Goal: Transaction & Acquisition: Download file/media

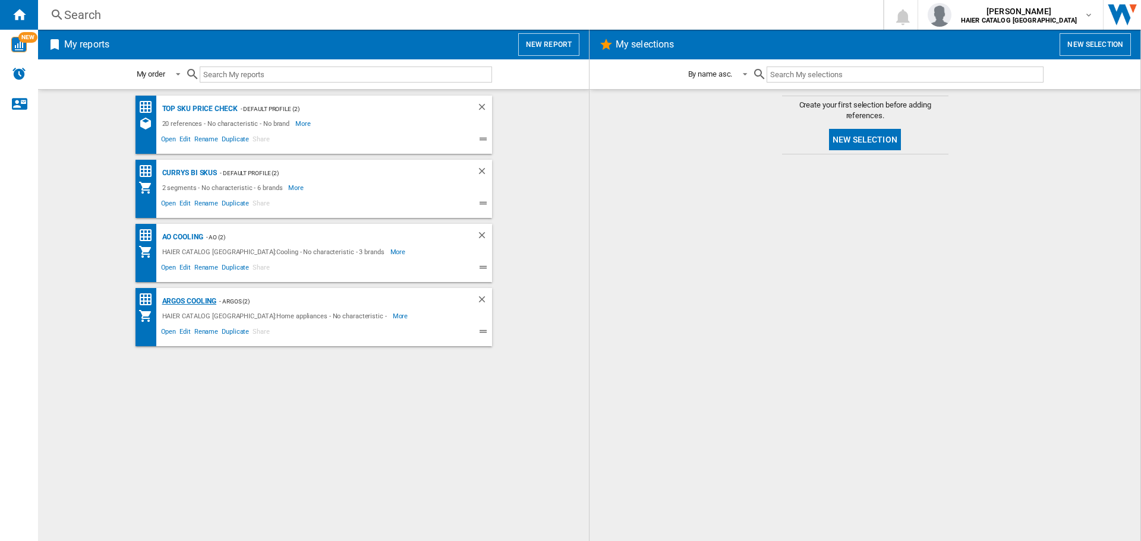
click at [207, 300] on div "Argos Cooling" at bounding box center [188, 301] width 58 height 15
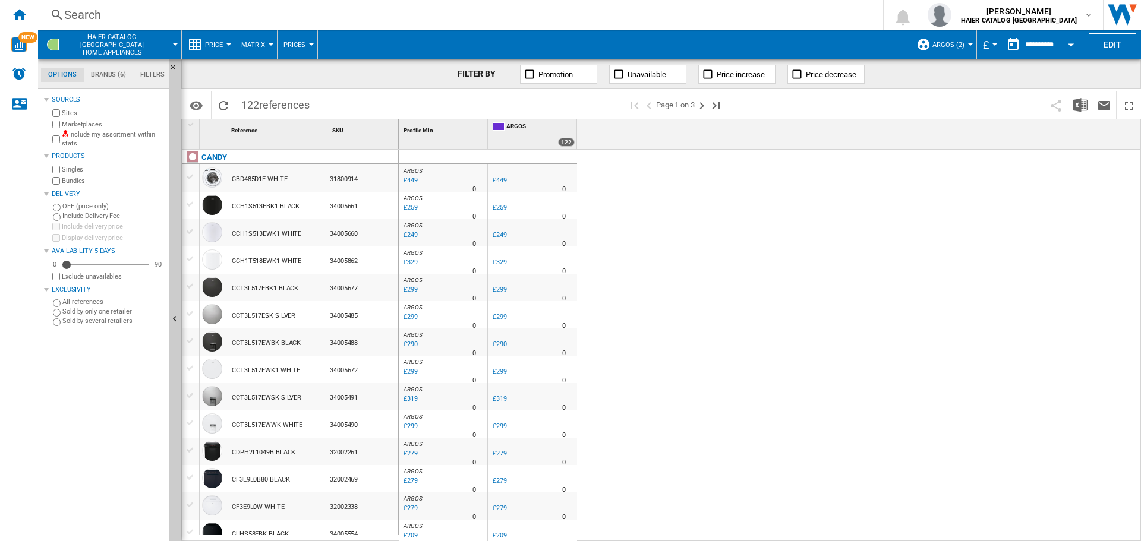
click at [215, 53] on button "Price" at bounding box center [217, 45] width 24 height 30
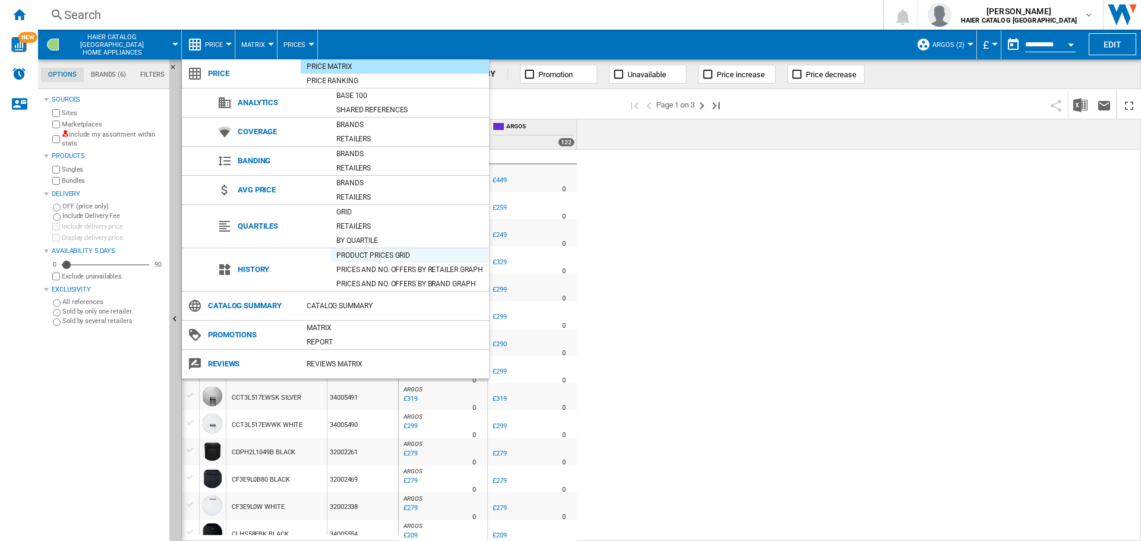
click at [351, 258] on div "Product prices grid" at bounding box center [409, 256] width 159 height 12
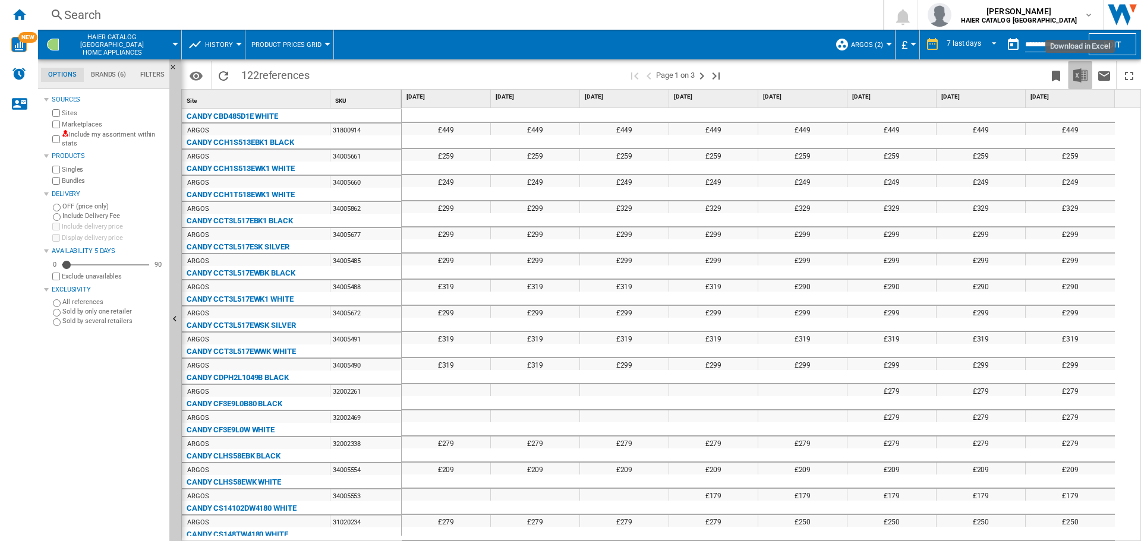
click at [1076, 78] on img "Download in Excel" at bounding box center [1080, 75] width 14 height 14
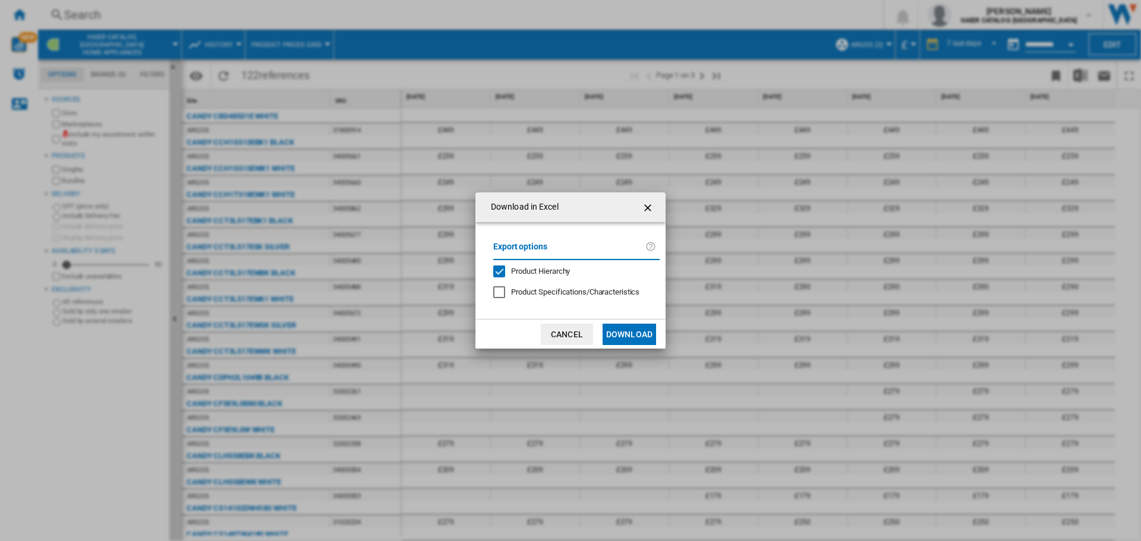
click at [619, 326] on button "Download" at bounding box center [629, 334] width 53 height 21
